Goal: Task Accomplishment & Management: Manage account settings

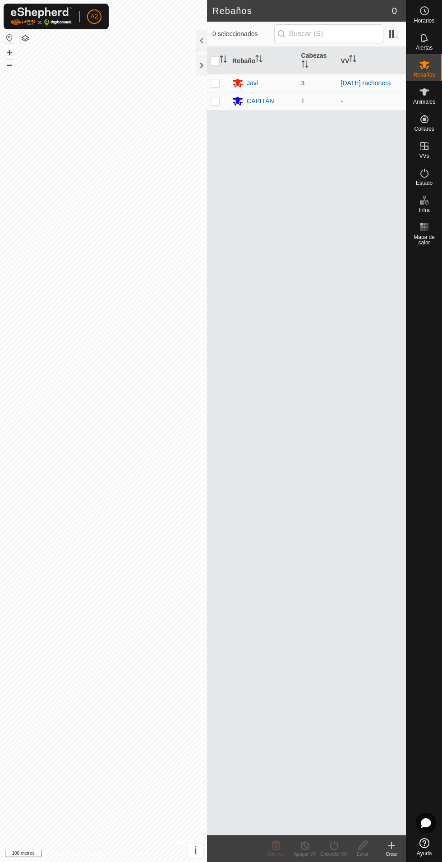
click at [201, 59] on div at bounding box center [201, 66] width 11 height 22
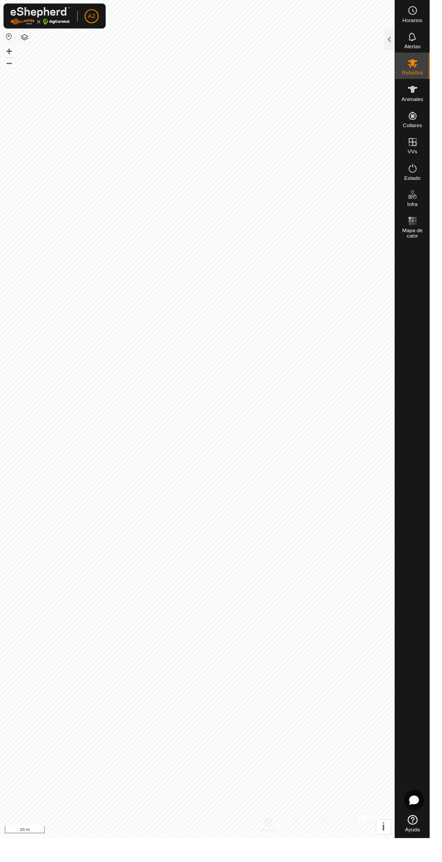
click at [440, 169] on div "Estado" at bounding box center [424, 175] width 36 height 27
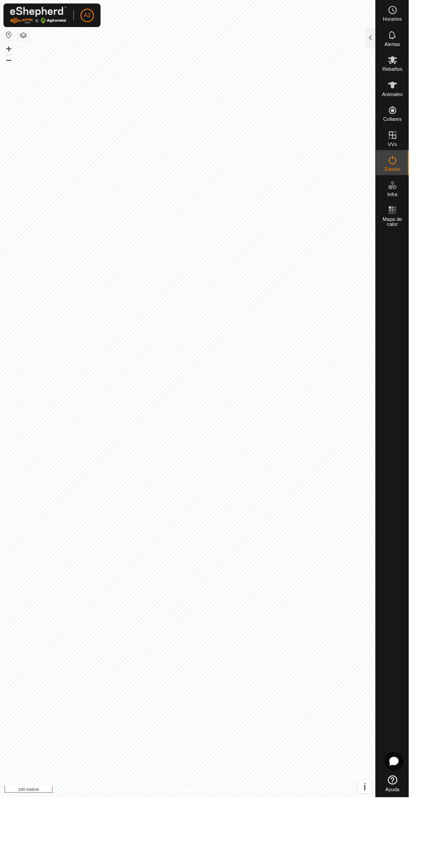
click at [426, 74] on font "Rebaños" at bounding box center [424, 75] width 22 height 6
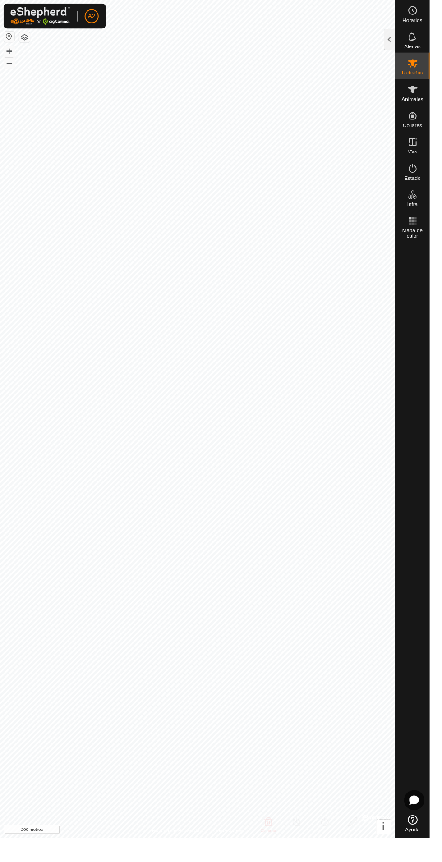
click at [421, 77] on font "Rebaños" at bounding box center [424, 75] width 22 height 6
click at [434, 101] on font "Animales" at bounding box center [424, 102] width 22 height 6
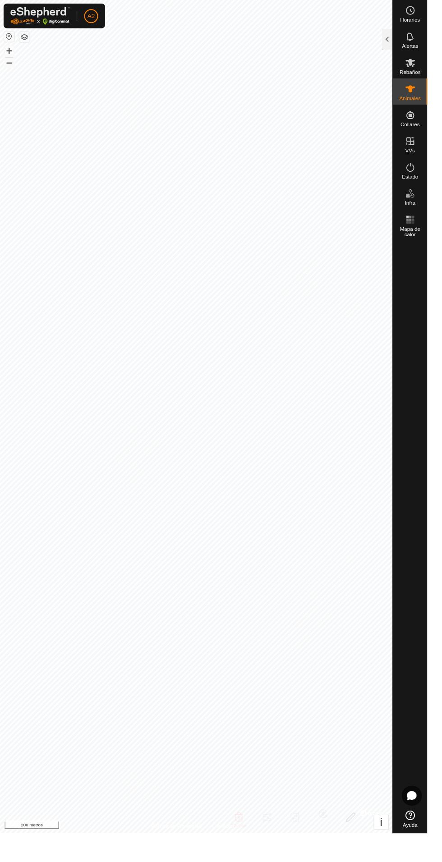
click at [399, 38] on div at bounding box center [400, 41] width 11 height 22
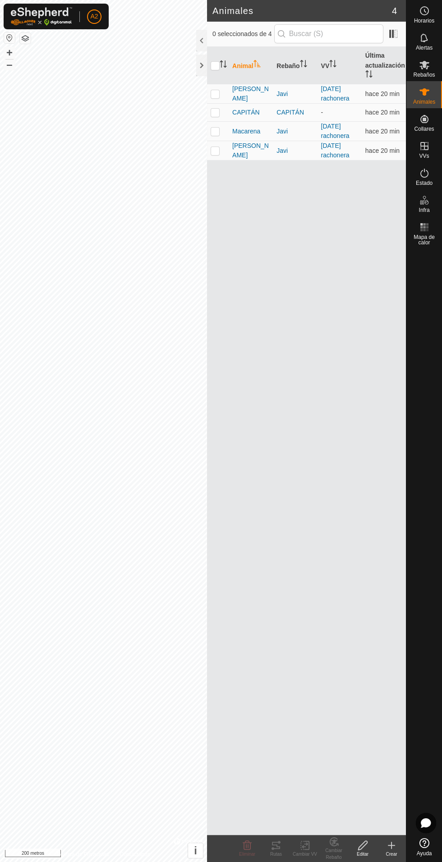
click at [424, 74] on font "Rebaños" at bounding box center [424, 75] width 22 height 6
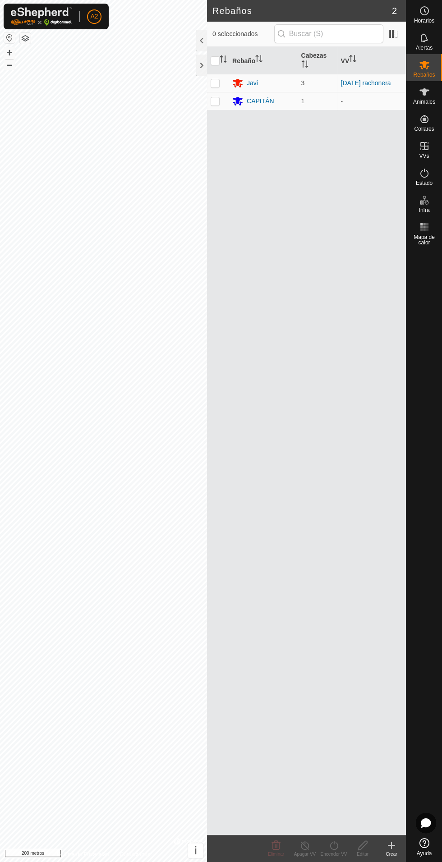
click at [265, 96] on div "CAPITÁN" at bounding box center [260, 100] width 27 height 9
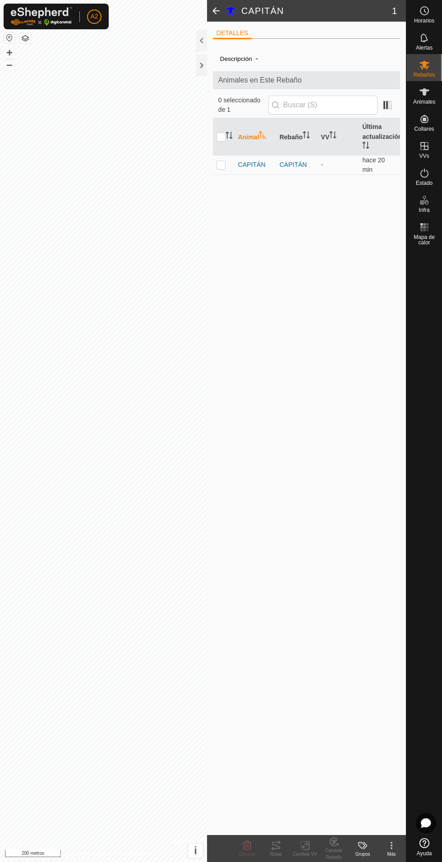
click at [221, 168] on p-checkbox at bounding box center [220, 164] width 9 height 7
checkbox input "true"
click at [426, 178] on icon at bounding box center [424, 173] width 11 height 11
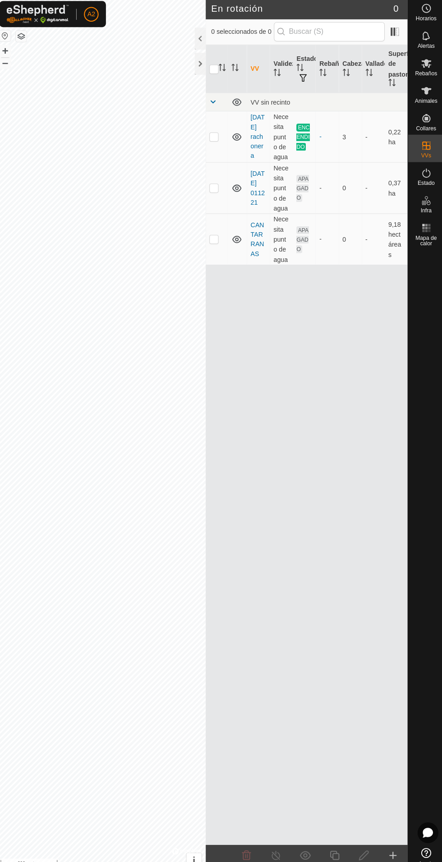
click at [279, 258] on font "Necesita punto de agua" at bounding box center [281, 238] width 15 height 47
click at [236, 242] on icon at bounding box center [237, 238] width 9 height 7
click at [242, 243] on icon at bounding box center [237, 238] width 11 height 11
click at [301, 251] on font "APAGADO" at bounding box center [302, 238] width 12 height 25
click at [261, 248] on font "CANTARRANAS" at bounding box center [258, 238] width 14 height 36
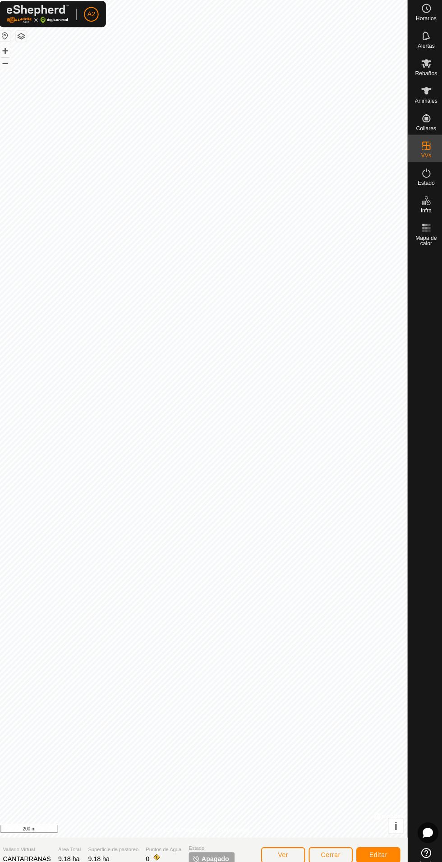
click at [216, 845] on span "Apagado" at bounding box center [216, 848] width 27 height 9
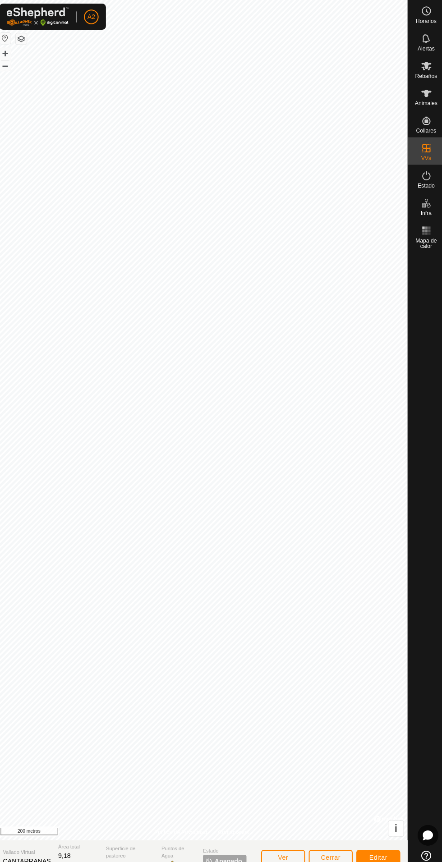
click at [239, 846] on font "Apagado" at bounding box center [228, 848] width 27 height 7
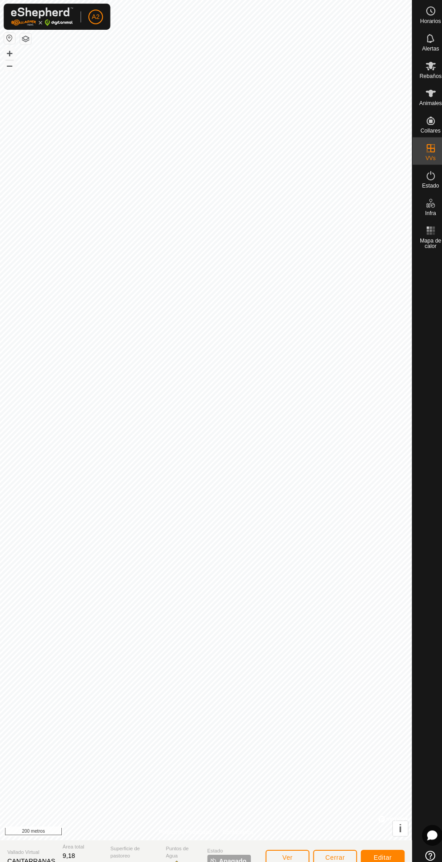
click at [233, 854] on p-tag "Apagado" at bounding box center [225, 848] width 43 height 13
click at [231, 851] on font "Apagado" at bounding box center [228, 848] width 27 height 7
click at [241, 861] on html "A2 Horarios Alertas Rebaños Animales Collares VVs Estado Infra Mapa de calor Ay…" at bounding box center [221, 431] width 442 height 862
click at [230, 842] on span "Estado" at bounding box center [225, 838] width 43 height 8
click at [229, 837] on span "Estado" at bounding box center [225, 838] width 43 height 8
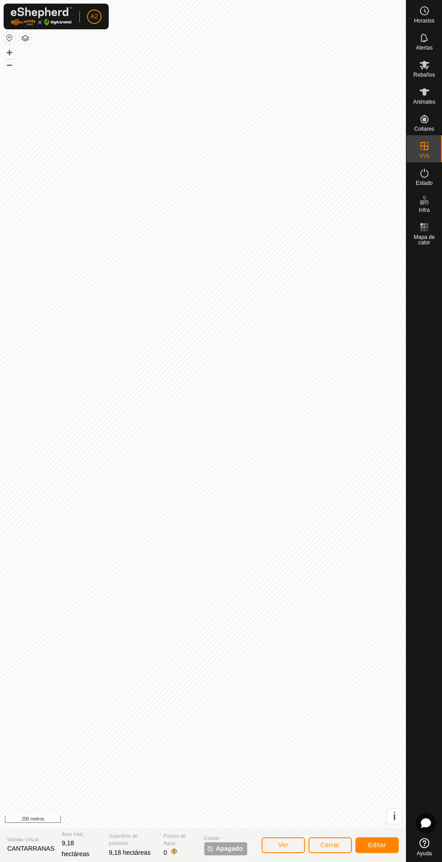
click at [243, 851] on p-tag "Apagado" at bounding box center [225, 848] width 43 height 13
click at [229, 849] on font "Apagado" at bounding box center [228, 848] width 27 height 7
click at [225, 845] on font "Apagado" at bounding box center [228, 848] width 27 height 7
click at [234, 841] on span "Estado" at bounding box center [225, 838] width 43 height 8
click at [220, 847] on font "Apagado" at bounding box center [228, 848] width 27 height 7
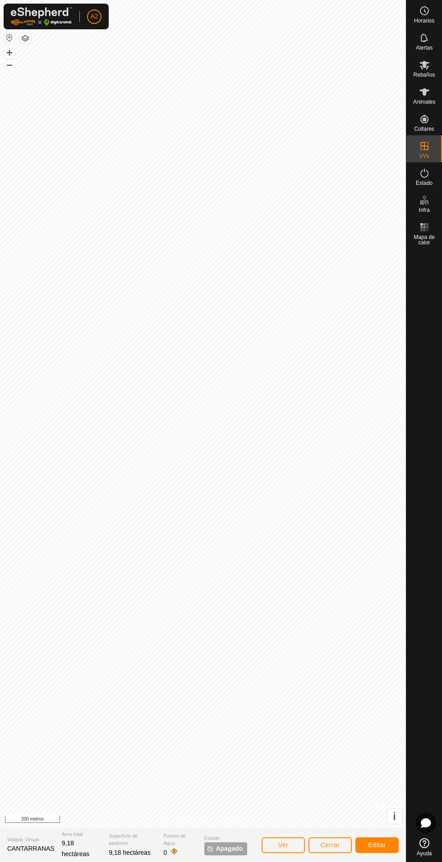
click at [229, 854] on p-tag "Apagado" at bounding box center [225, 848] width 43 height 13
click at [229, 860] on section "Vallado Virtual CANTARRANAS Área total 9,18 hectáreas Superficie de pastoreo 9,…" at bounding box center [203, 845] width 406 height 34
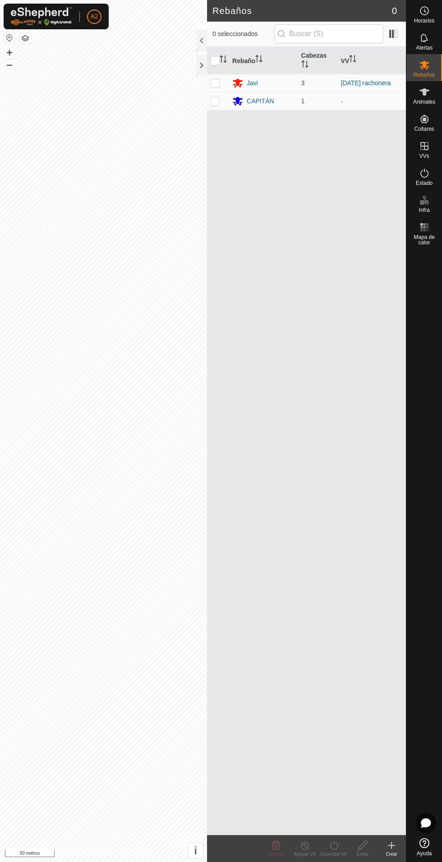
click at [252, 97] on font "CAPITÁN" at bounding box center [260, 100] width 27 height 7
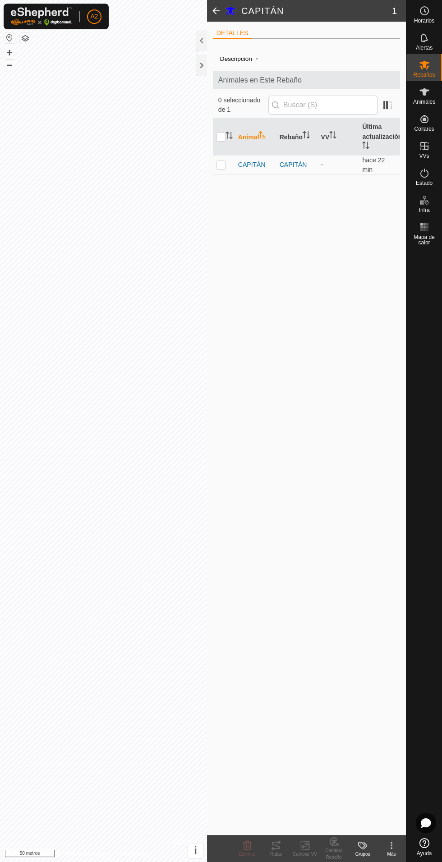
click at [253, 168] on font "CAPITÁN" at bounding box center [251, 164] width 27 height 7
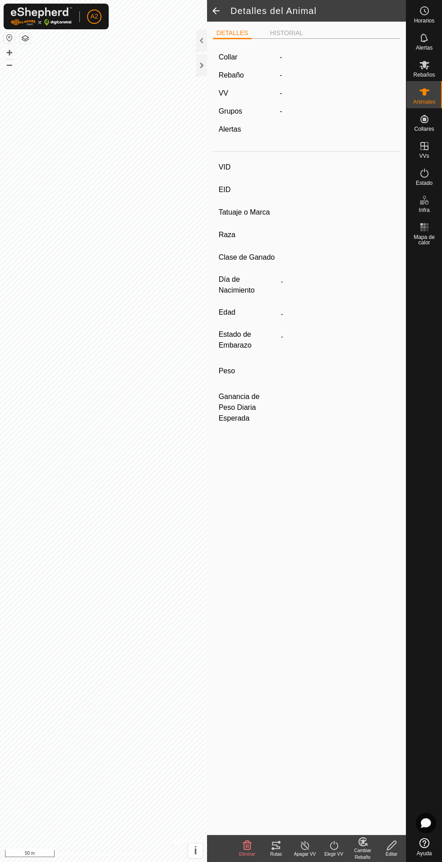
type input "CAPITAN"
type input "-"
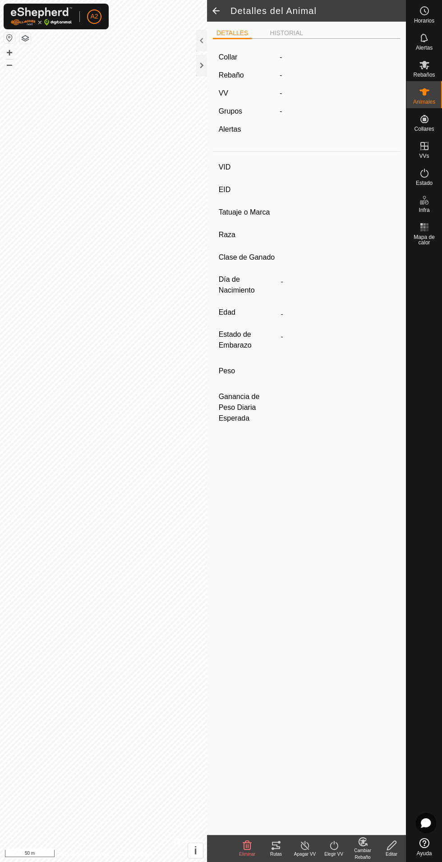
type input "0 kg"
type input "-"
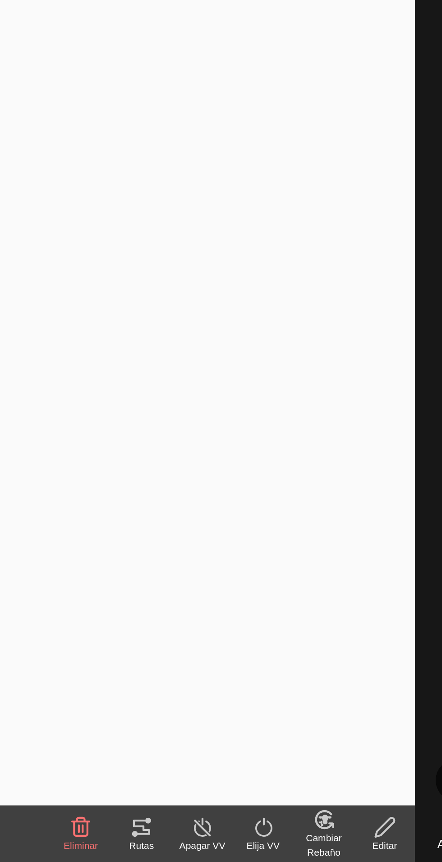
click at [311, 851] on font "Apagar VV" at bounding box center [305, 853] width 22 height 5
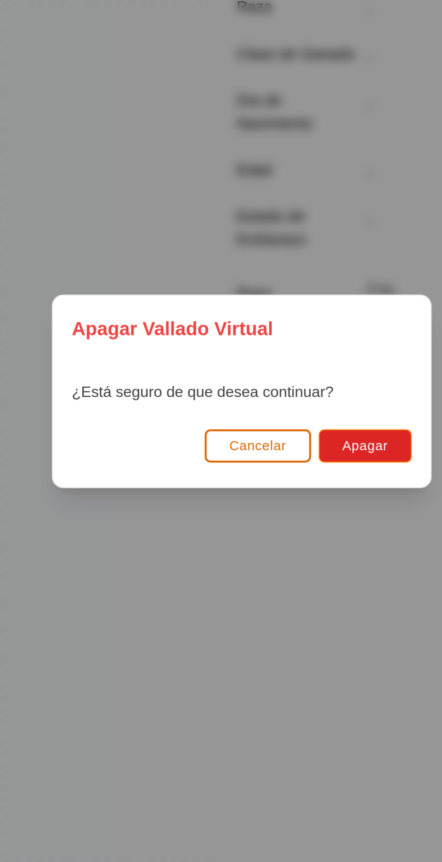
click at [226, 458] on font "Cancelar" at bounding box center [228, 456] width 27 height 7
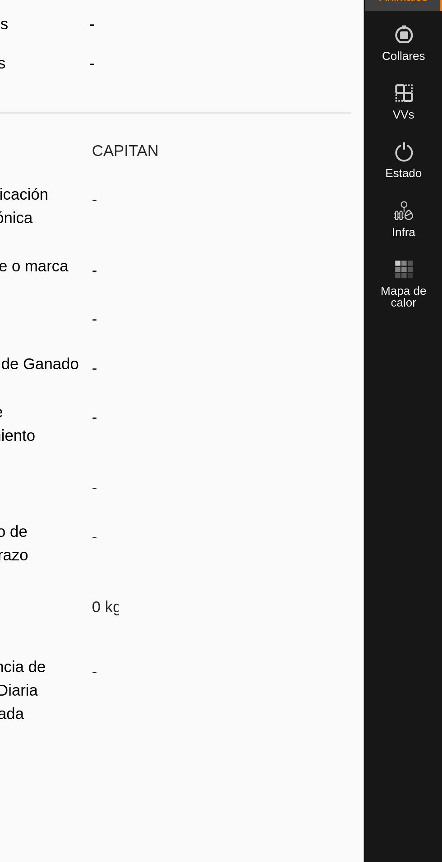
click at [428, 175] on icon at bounding box center [424, 173] width 11 height 11
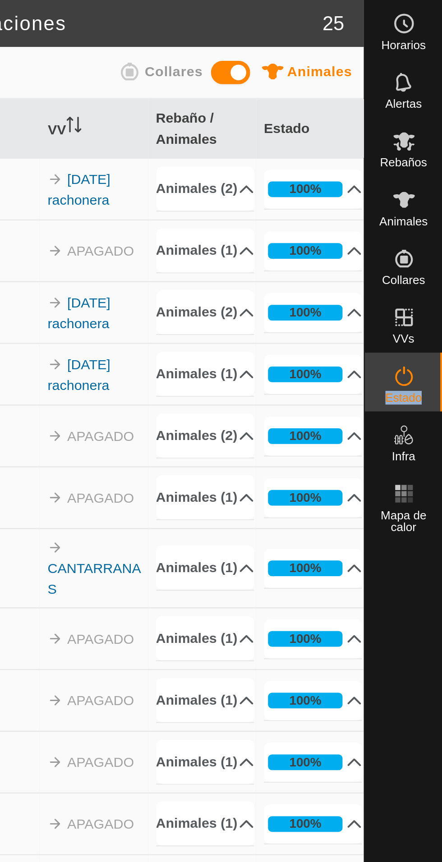
click at [425, 71] on es-mob-svg-icon at bounding box center [424, 65] width 16 height 14
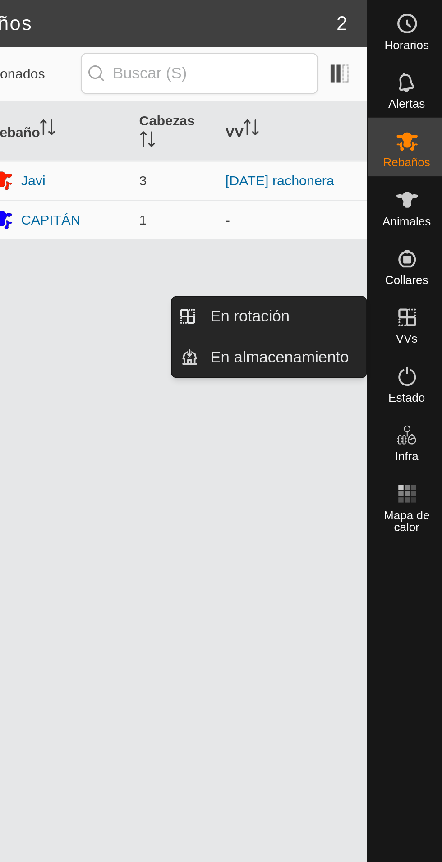
click at [353, 148] on font "En rotación" at bounding box center [352, 146] width 37 height 8
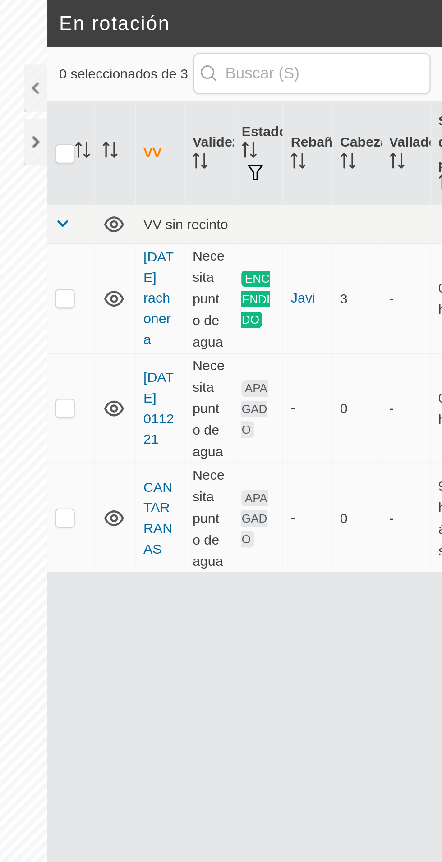
click at [262, 242] on font "CANTARRANAS" at bounding box center [258, 238] width 14 height 36
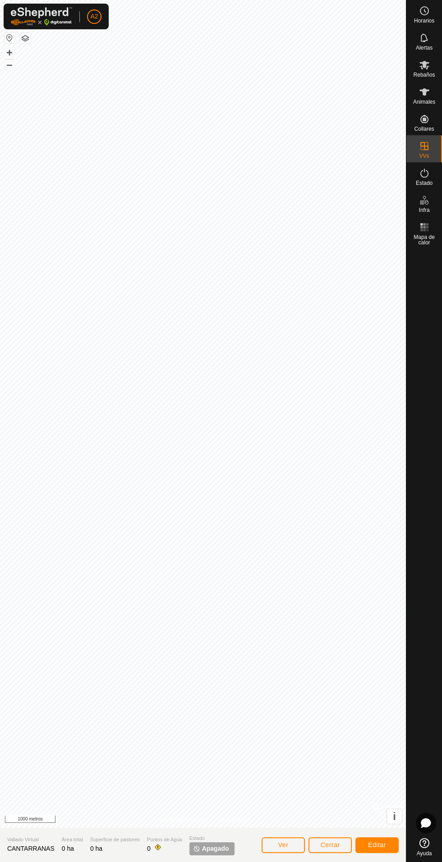
click at [407, 40] on div "Alertas" at bounding box center [424, 40] width 36 height 27
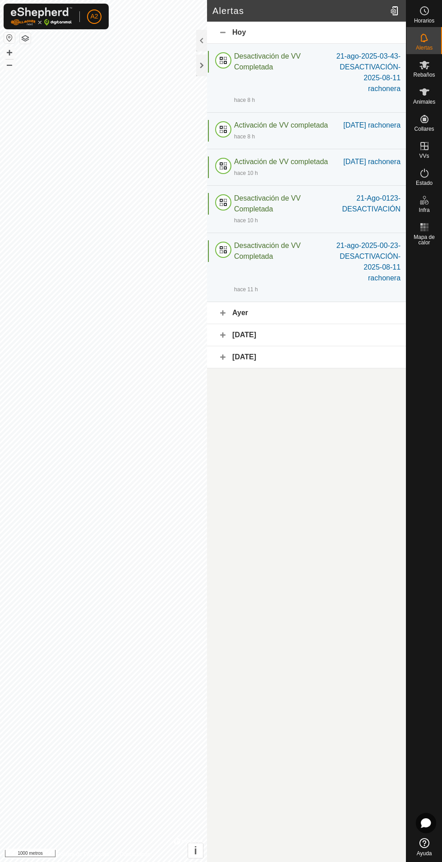
click at [244, 68] on font "Desactivación de VV Completada" at bounding box center [267, 61] width 67 height 18
click at [434, 178] on div "Estado" at bounding box center [424, 175] width 36 height 27
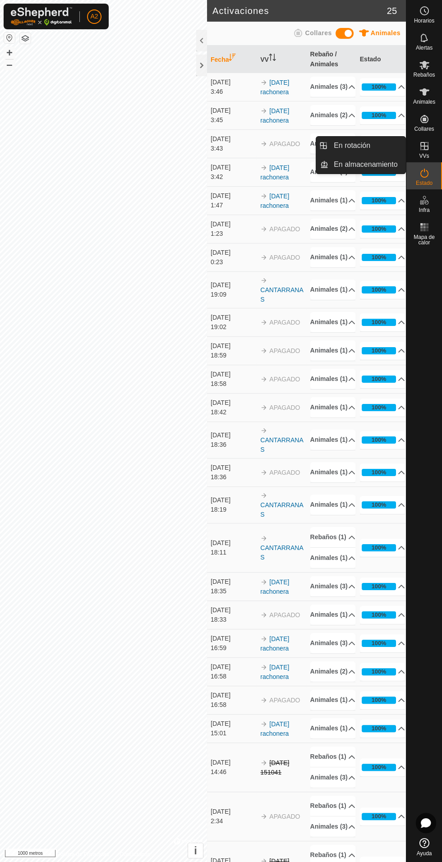
click at [376, 145] on link "En rotación" at bounding box center [366, 146] width 77 height 18
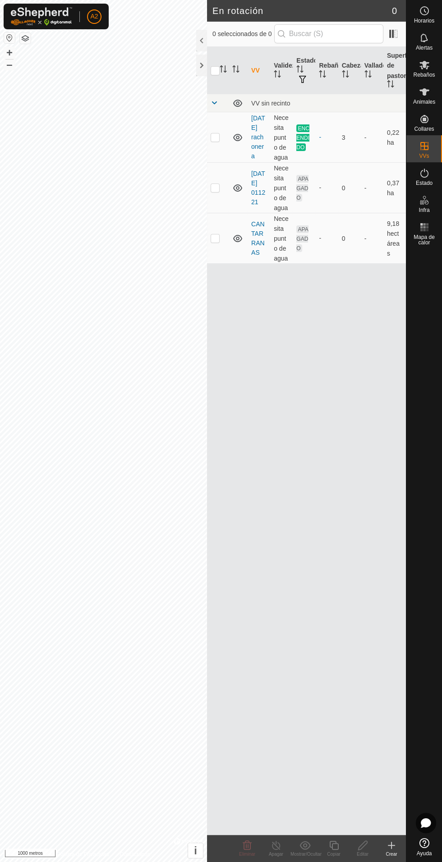
click at [258, 251] on font "CANTARRANAS" at bounding box center [258, 238] width 14 height 36
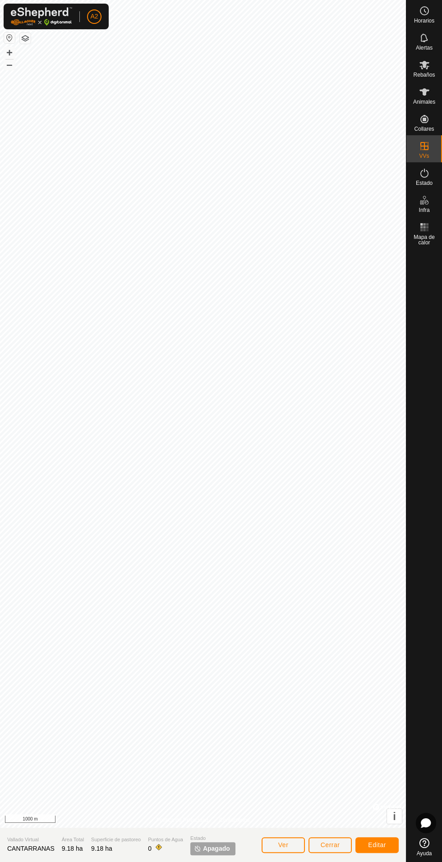
click at [209, 844] on span "Apagado" at bounding box center [216, 848] width 27 height 9
click at [211, 848] on img at bounding box center [209, 848] width 7 height 7
click at [234, 847] on font "Apagado" at bounding box center [228, 848] width 27 height 7
click at [236, 840] on span "Estado" at bounding box center [225, 838] width 43 height 8
click at [232, 845] on font "Apagado" at bounding box center [228, 848] width 27 height 7
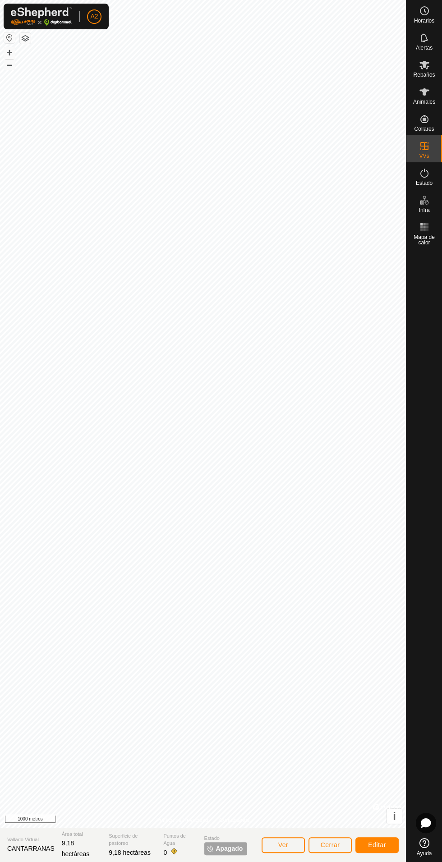
click at [226, 842] on p-tag "Apagado" at bounding box center [225, 848] width 43 height 13
click at [293, 847] on button "Ver" at bounding box center [282, 845] width 43 height 16
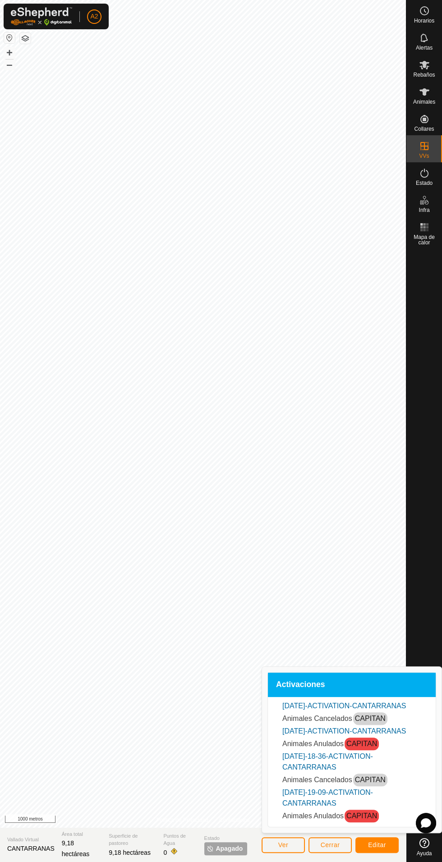
click at [234, 850] on font "Apagado" at bounding box center [228, 848] width 27 height 7
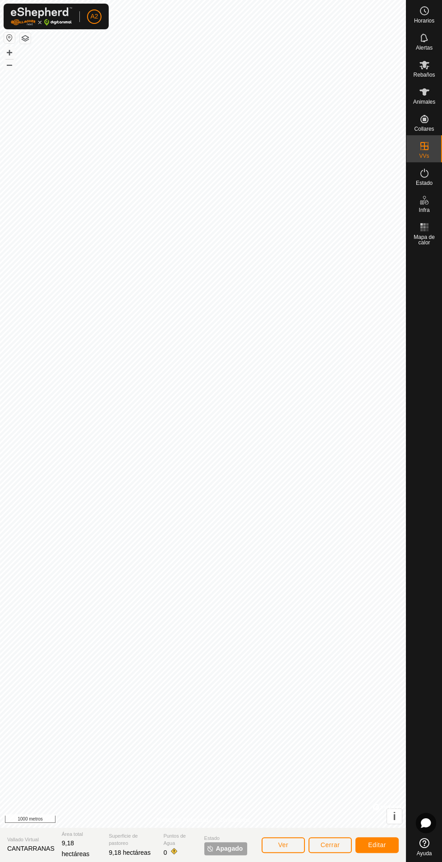
click at [232, 847] on font "Apagado" at bounding box center [228, 848] width 27 height 7
